Goal: Check status: Check status

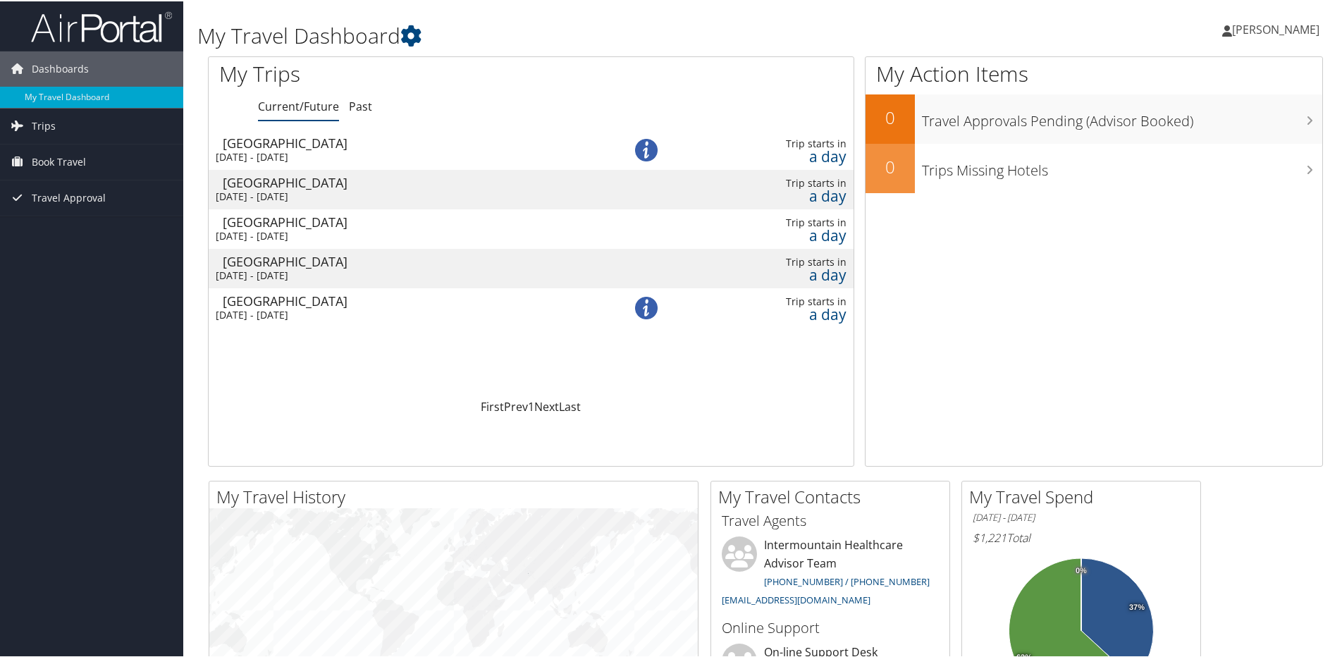
click at [336, 154] on div "[DATE] - [DATE]" at bounding box center [400, 155] width 369 height 13
click at [392, 154] on div "Fri 5 Sep 2025 - Tue 9 Sep 2025" at bounding box center [400, 155] width 369 height 13
click at [355, 197] on div "[DATE] - [DATE]" at bounding box center [400, 195] width 369 height 13
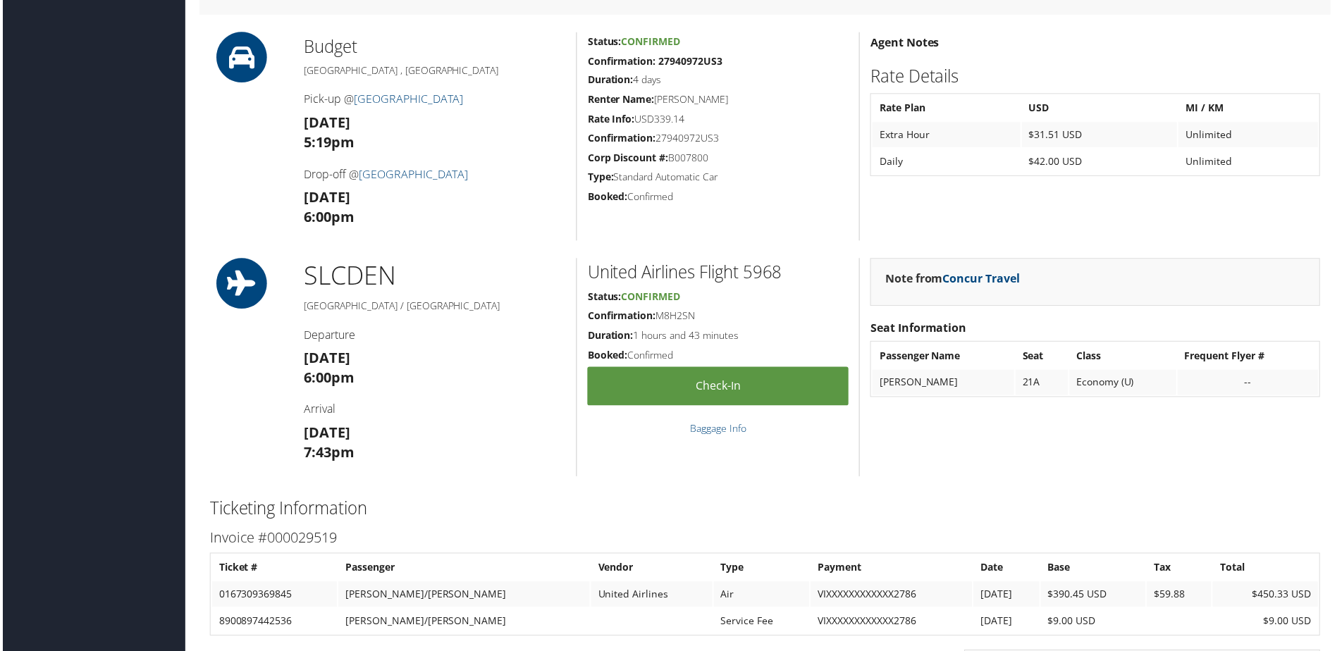
scroll to position [1198, 0]
